Goal: Task Accomplishment & Management: Manage account settings

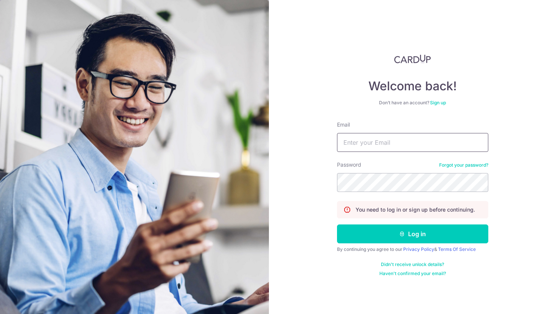
click at [382, 142] on input "Email" at bounding box center [412, 142] width 151 height 19
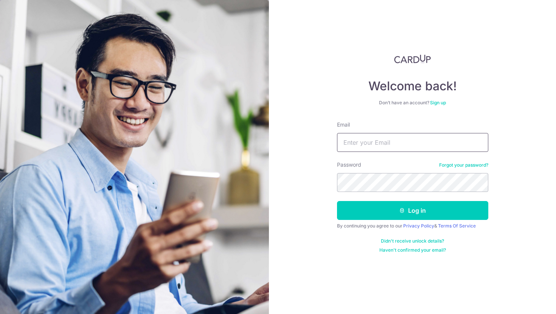
click at [395, 143] on input "Email" at bounding box center [412, 142] width 151 height 19
type input "sophia@thesophialabel.com"
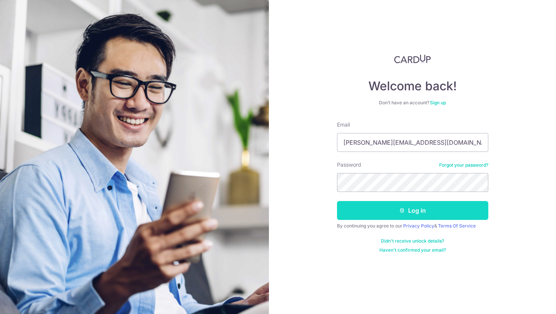
click at [408, 207] on button "Log in" at bounding box center [412, 210] width 151 height 19
